Goal: Navigation & Orientation: Understand site structure

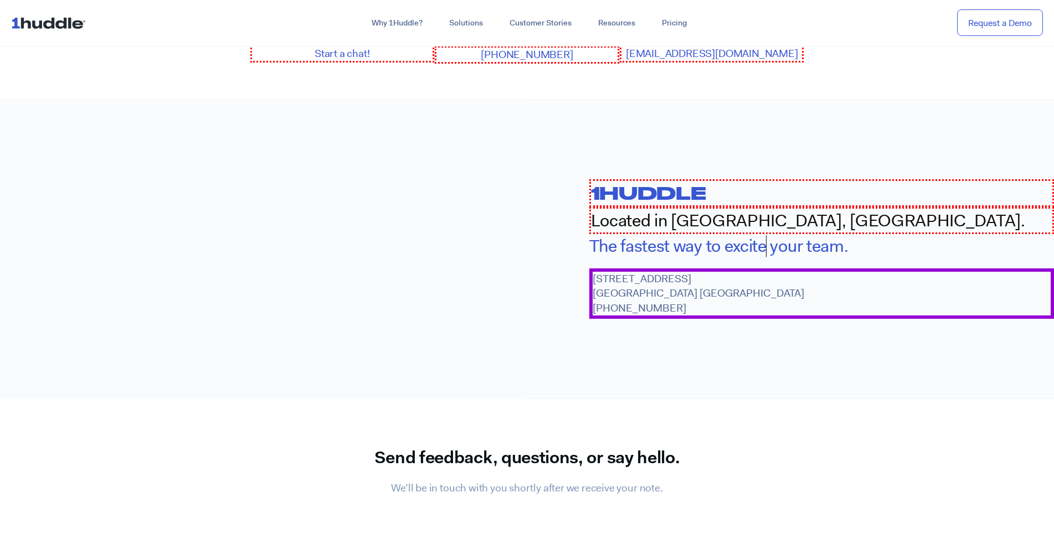
scroll to position [1282, 0]
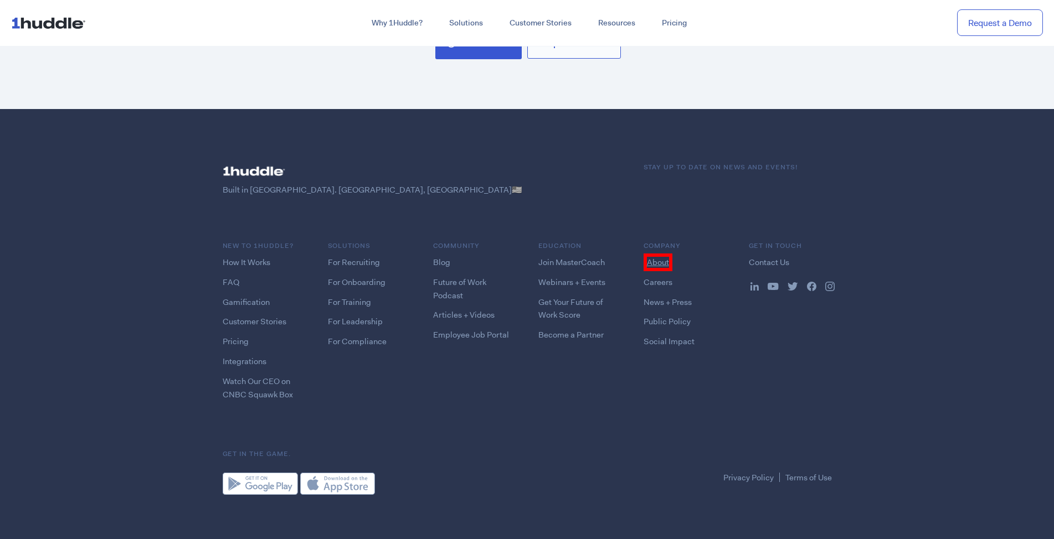
click at [657, 258] on link "About" at bounding box center [658, 263] width 29 height 18
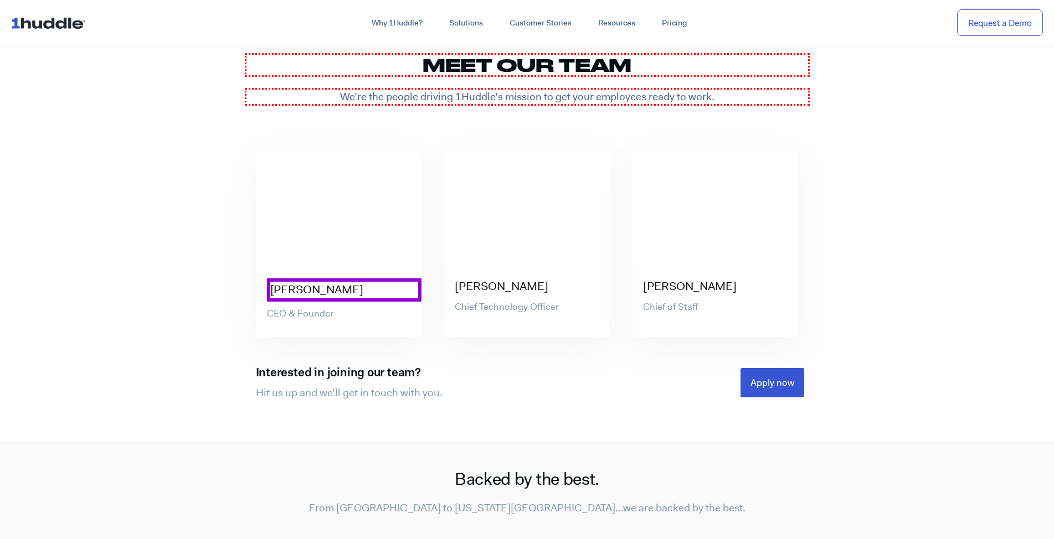
scroll to position [3405, 0]
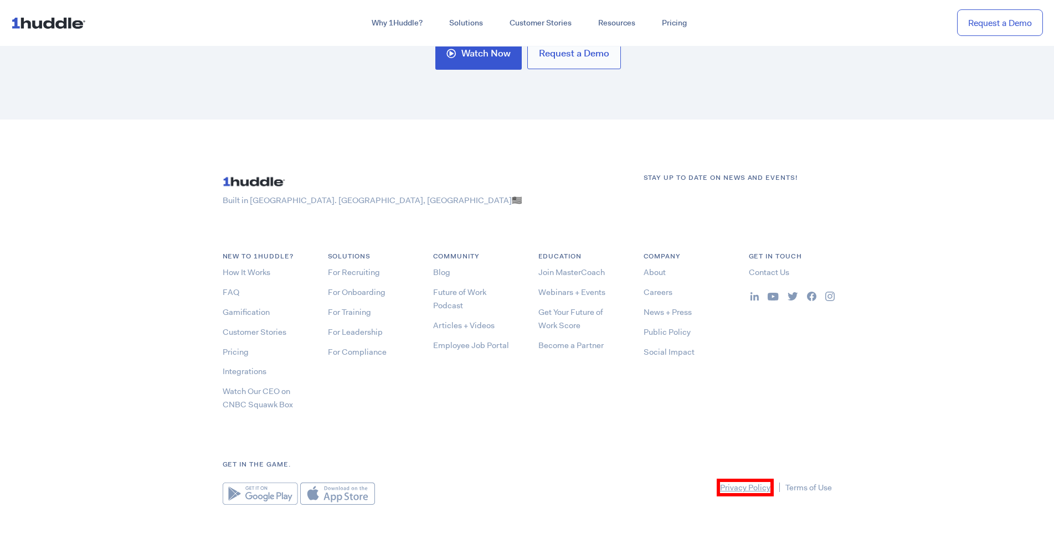
click at [744, 479] on link "Privacy Policy" at bounding box center [745, 488] width 57 height 18
